Goal: Task Accomplishment & Management: Manage account settings

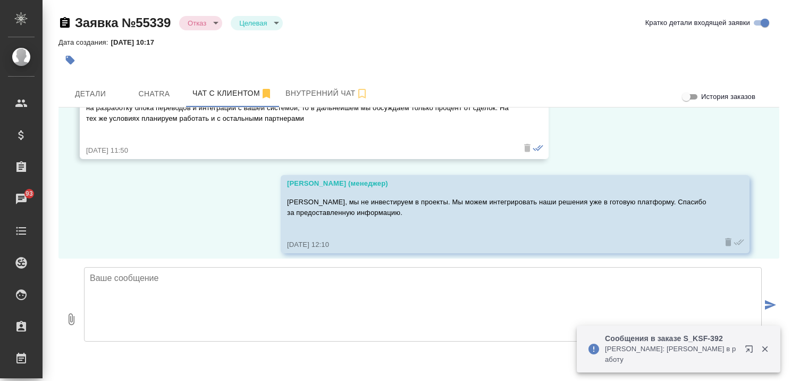
scroll to position [3547, 0]
click at [210, 217] on div "09.09, [DATE] [PERSON_NAME]! Подскажите пожалуйста, еще работаете в [GEOGRAPHIC…" at bounding box center [419, 182] width 721 height 151
click at [214, 283] on textarea at bounding box center [423, 304] width 678 height 74
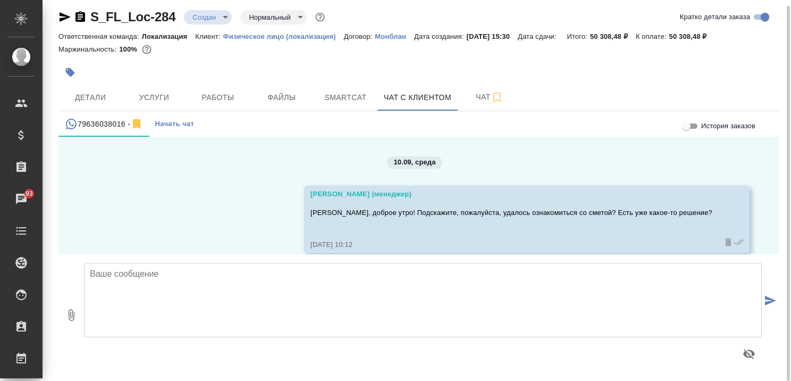
scroll to position [247, 0]
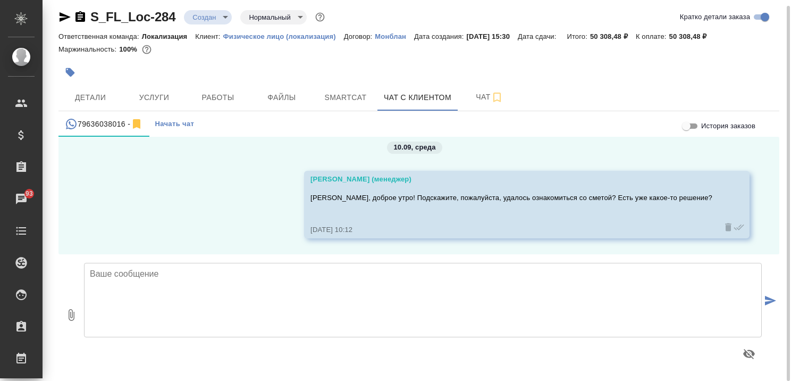
click at [234, 279] on textarea at bounding box center [423, 300] width 678 height 74
click at [213, 287] on textarea at bounding box center [423, 300] width 678 height 74
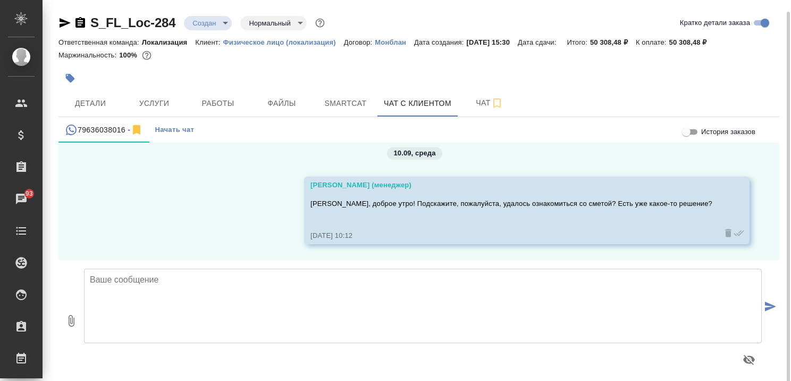
scroll to position [6, 0]
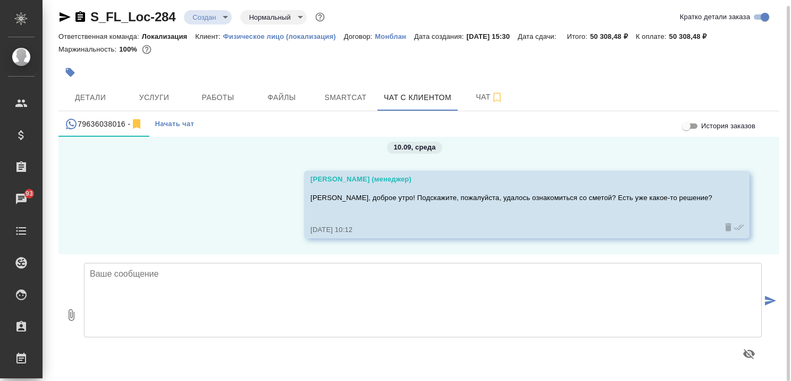
click at [219, 300] on textarea at bounding box center [423, 300] width 678 height 74
click at [71, 95] on span "Детали" at bounding box center [90, 97] width 51 height 13
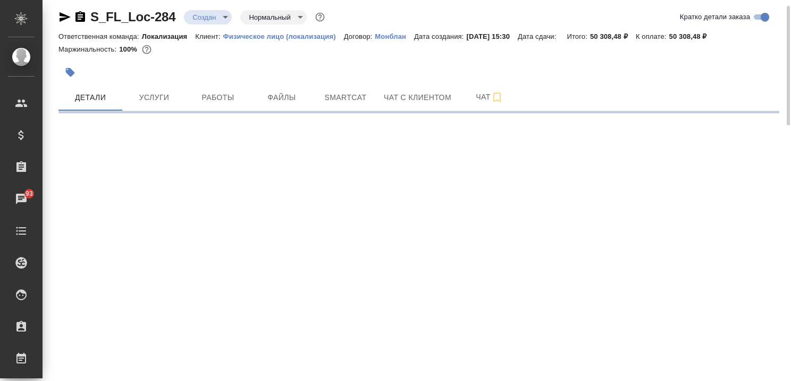
select select "RU"
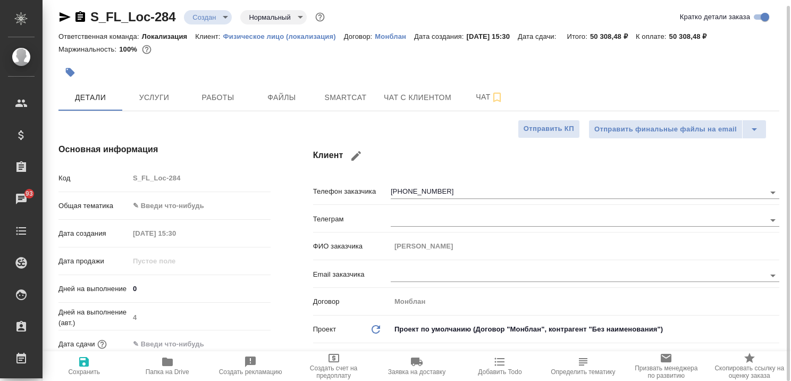
type textarea "x"
type input "Третьякова Ольга"
type input "Мосина Ирина"
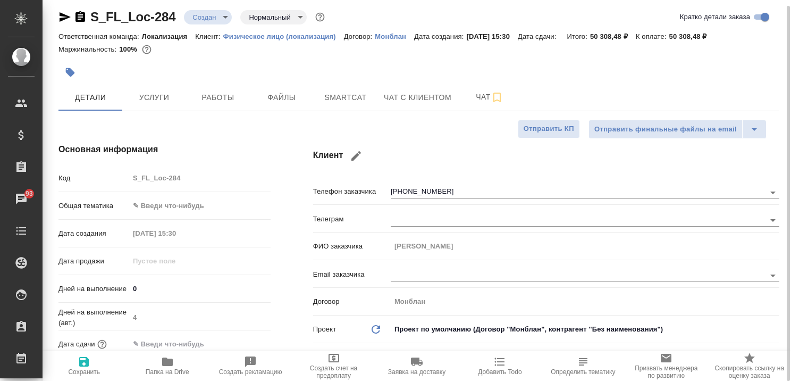
type textarea "x"
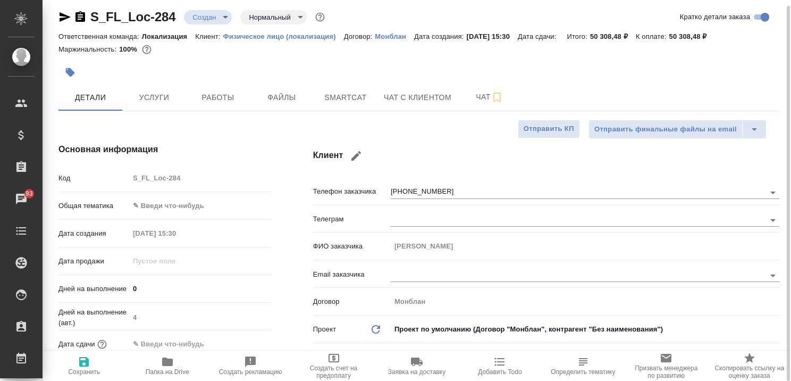
type textarea "x"
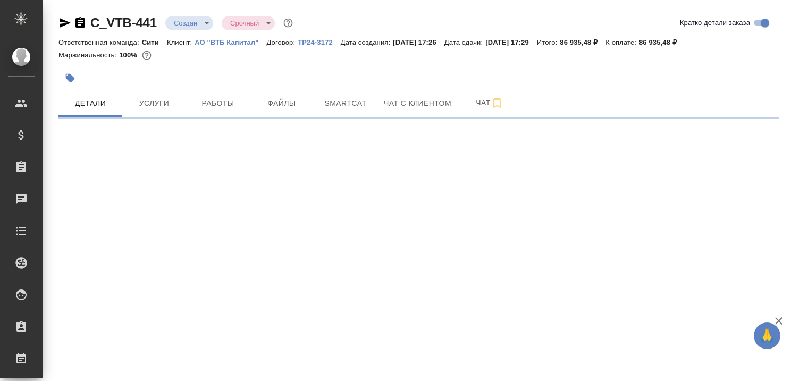
select select "RU"
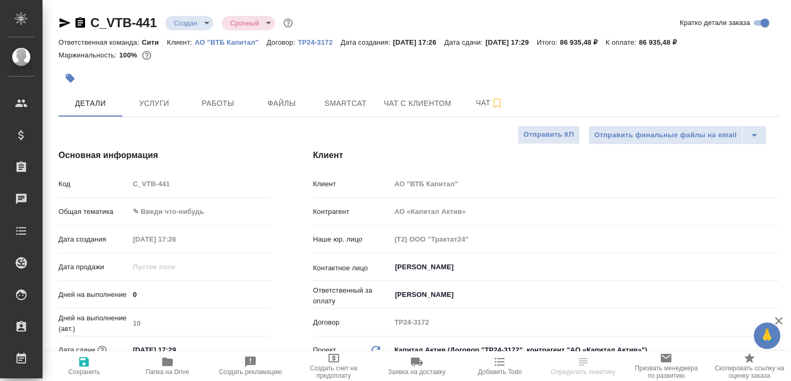
type textarea "x"
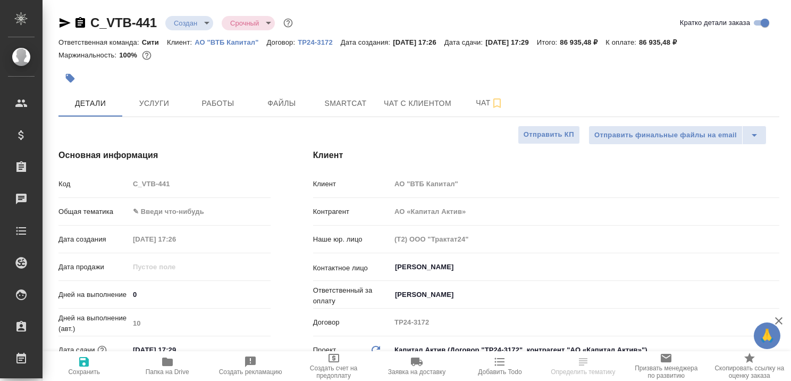
type textarea "x"
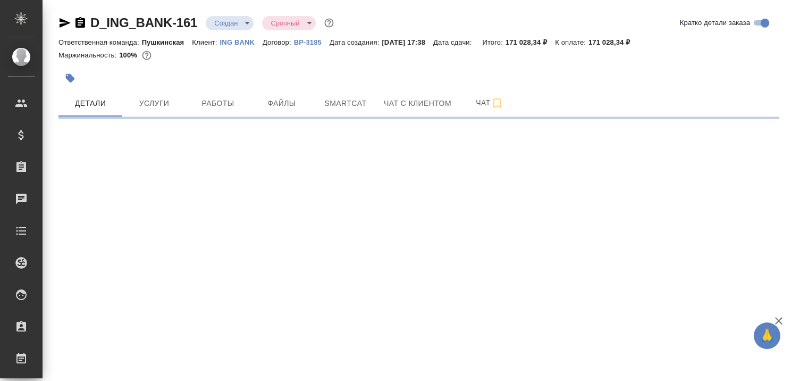
select select "RU"
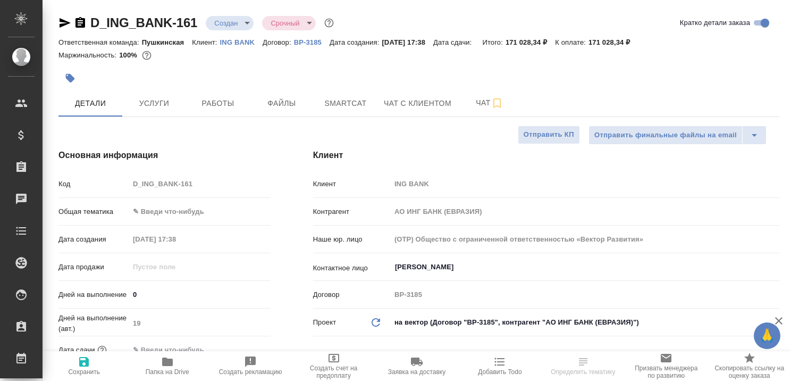
type textarea "x"
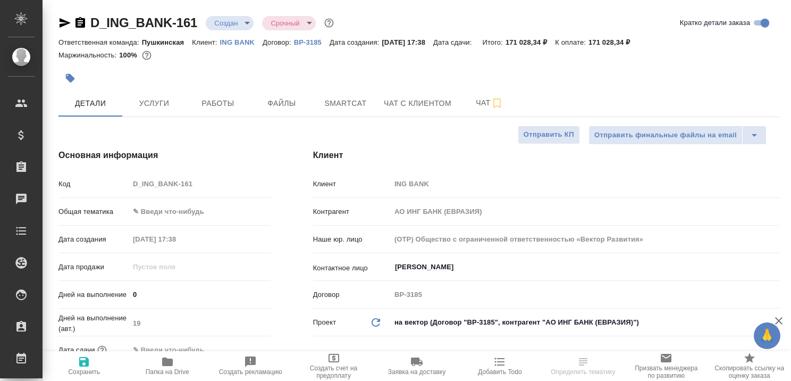
type textarea "x"
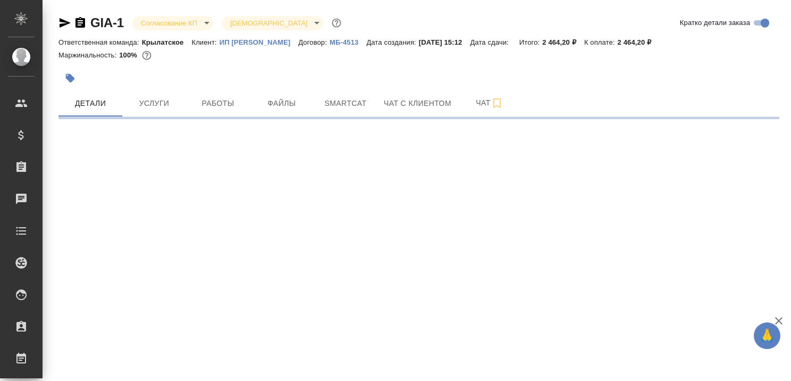
select select "RU"
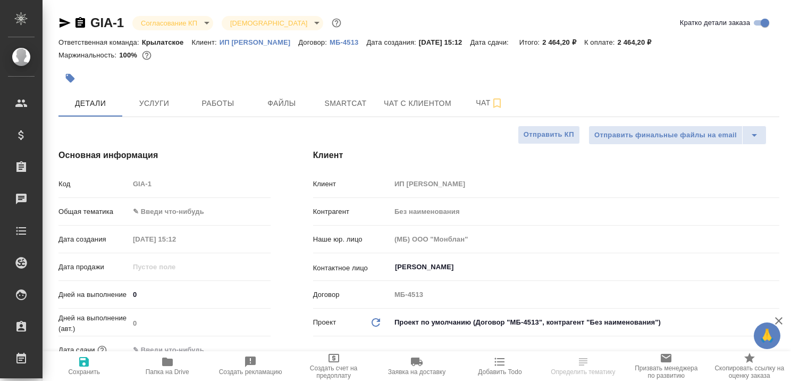
type textarea "x"
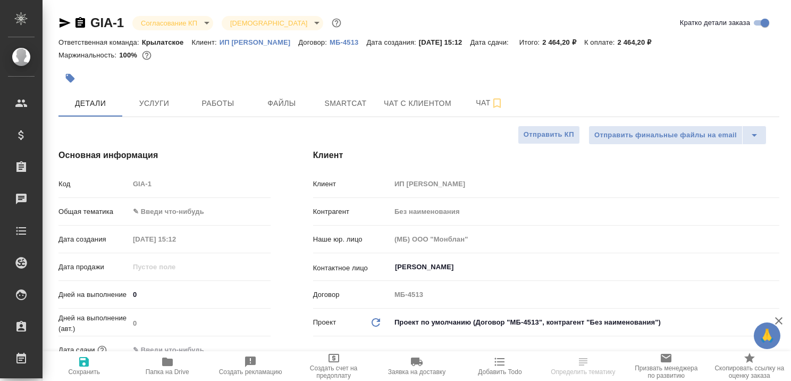
type textarea "x"
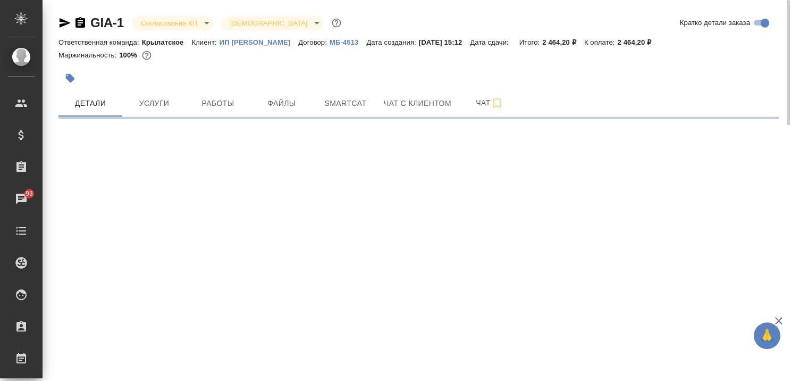
select select "RU"
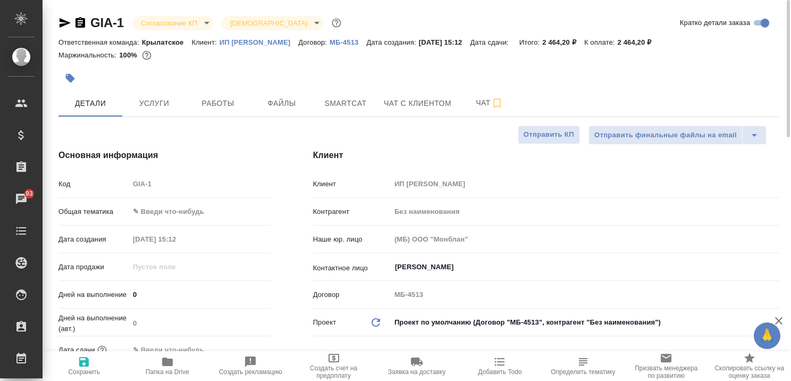
type textarea "x"
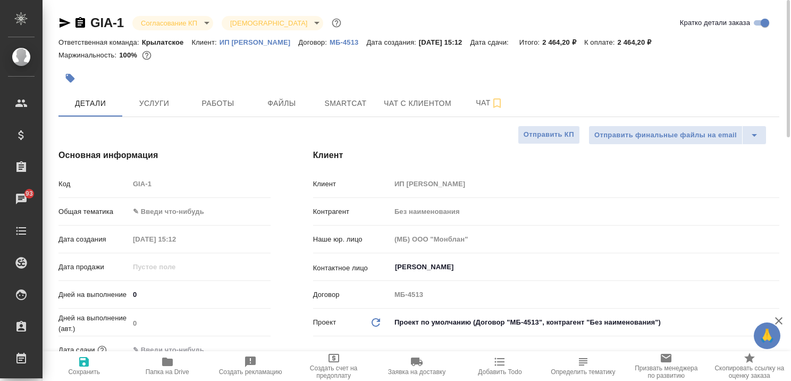
type textarea "x"
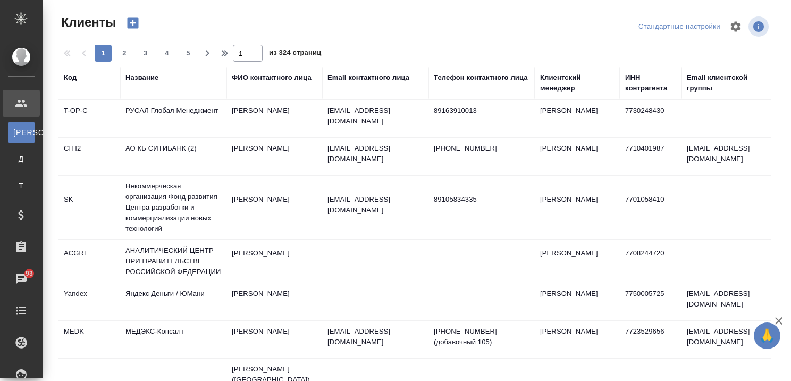
select select "RU"
click at [783, 323] on icon "button" at bounding box center [779, 320] width 13 height 13
